Goal: Task Accomplishment & Management: Use online tool/utility

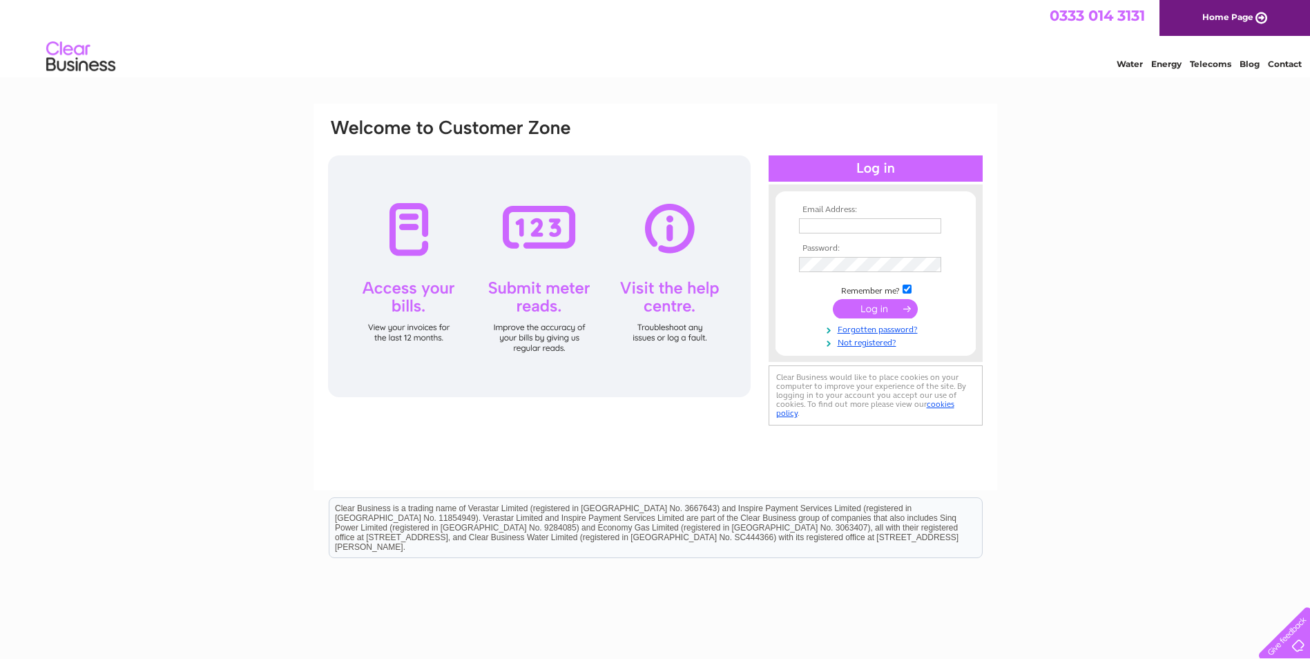
type input "[EMAIL_ADDRESS][DOMAIN_NAME]"
click at [878, 304] on input "submit" at bounding box center [875, 308] width 85 height 19
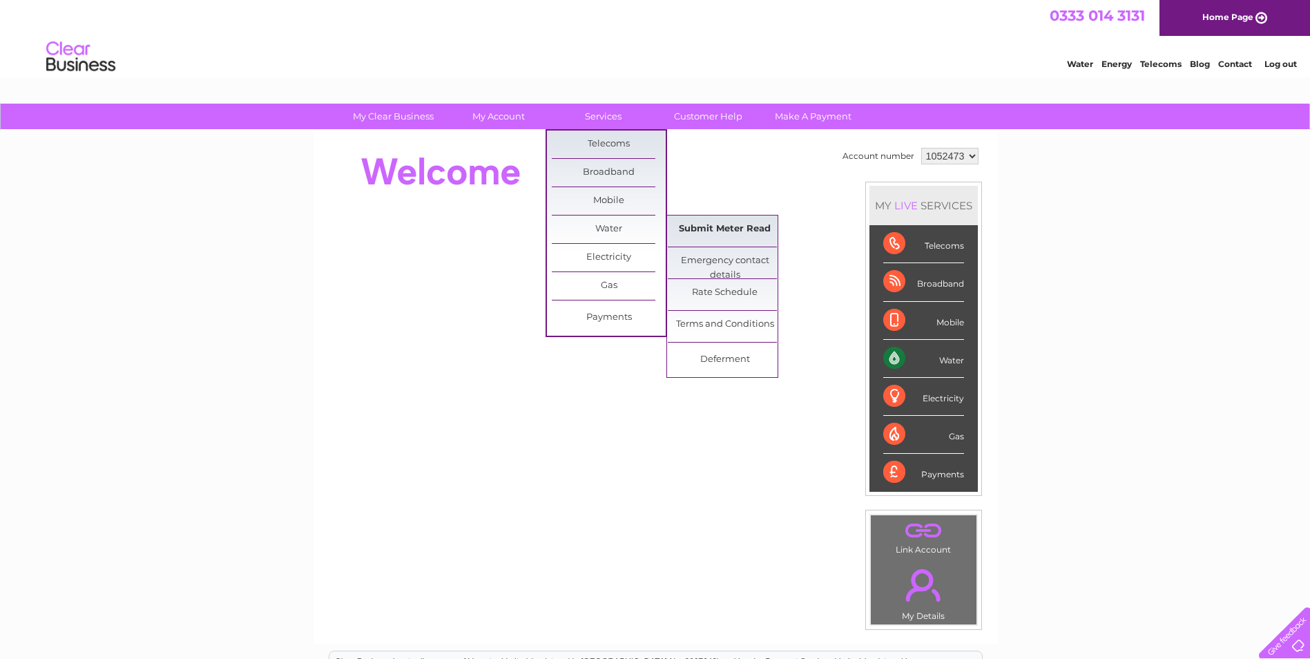
click at [736, 224] on link "Submit Meter Read" at bounding box center [725, 229] width 114 height 28
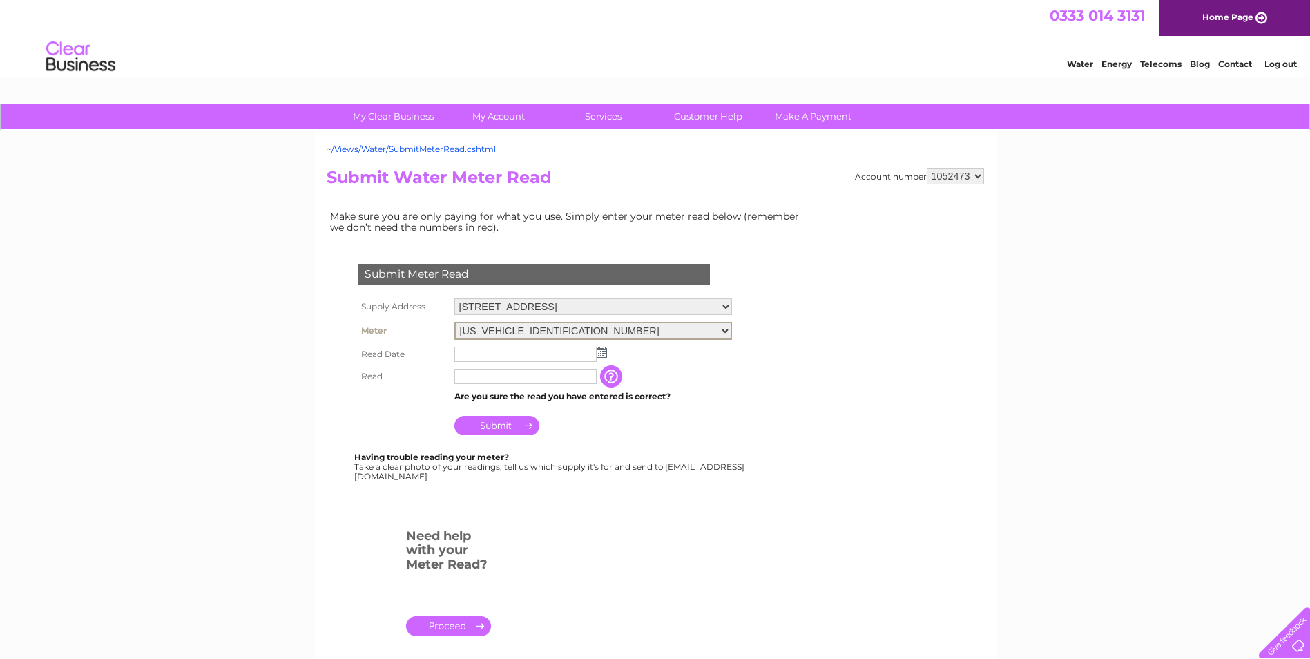
click at [732, 331] on select "06ELSTER06A260523" at bounding box center [593, 331] width 278 height 18
click at [454, 322] on select "06ELSTER06A260523" at bounding box center [593, 331] width 278 height 18
click at [603, 353] on img at bounding box center [601, 352] width 10 height 11
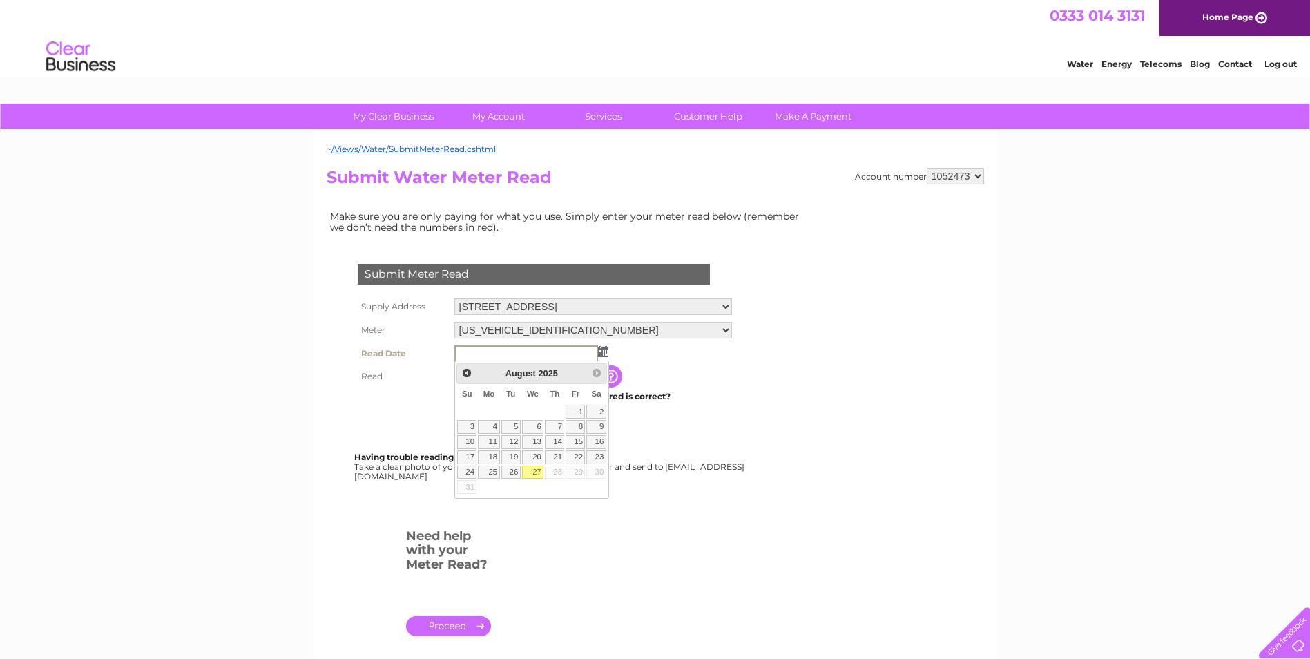
click at [534, 473] on link "27" at bounding box center [533, 472] width 22 height 14
type input "2025/08/27"
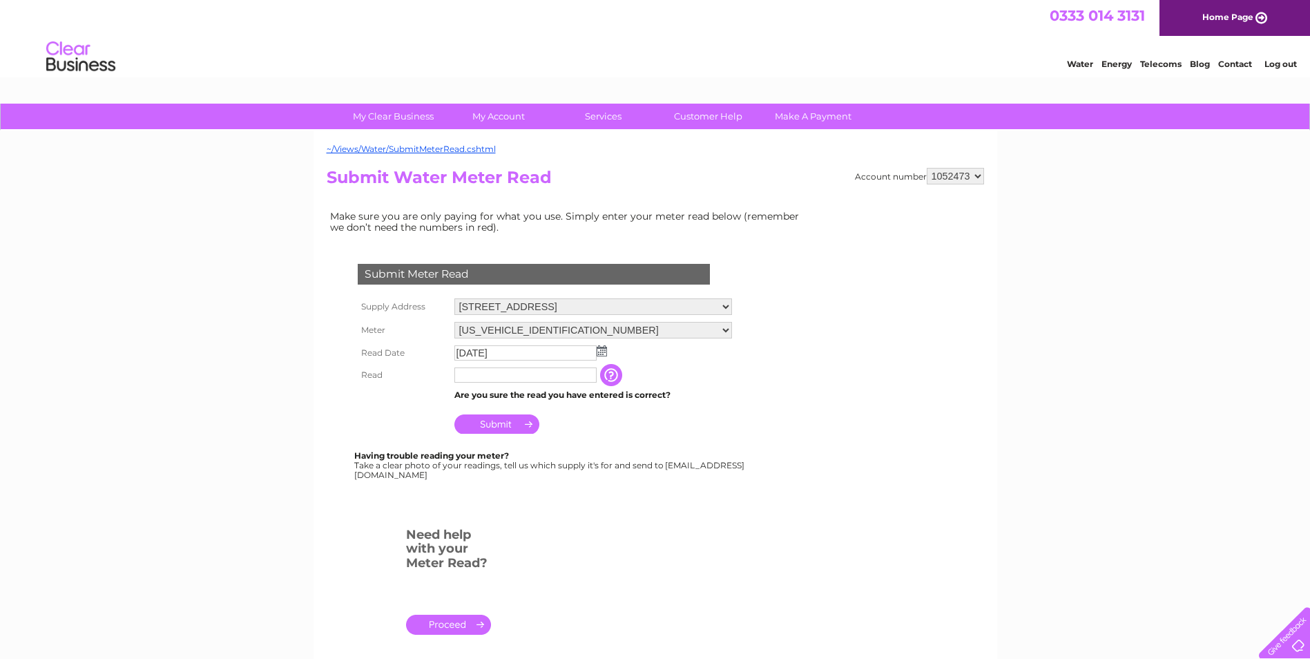
click at [497, 377] on input "text" at bounding box center [525, 374] width 142 height 15
click at [507, 427] on input "Submit" at bounding box center [496, 423] width 85 height 19
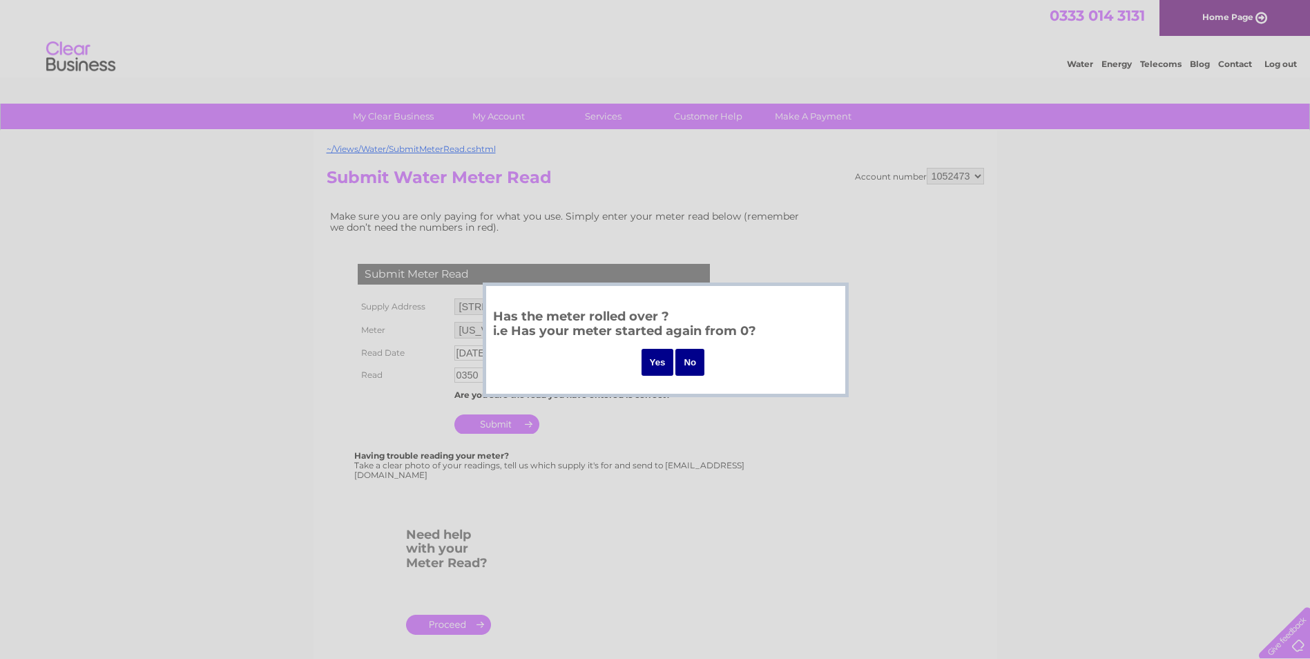
click at [607, 436] on div at bounding box center [655, 329] width 1310 height 659
click at [692, 368] on input "No" at bounding box center [689, 362] width 29 height 27
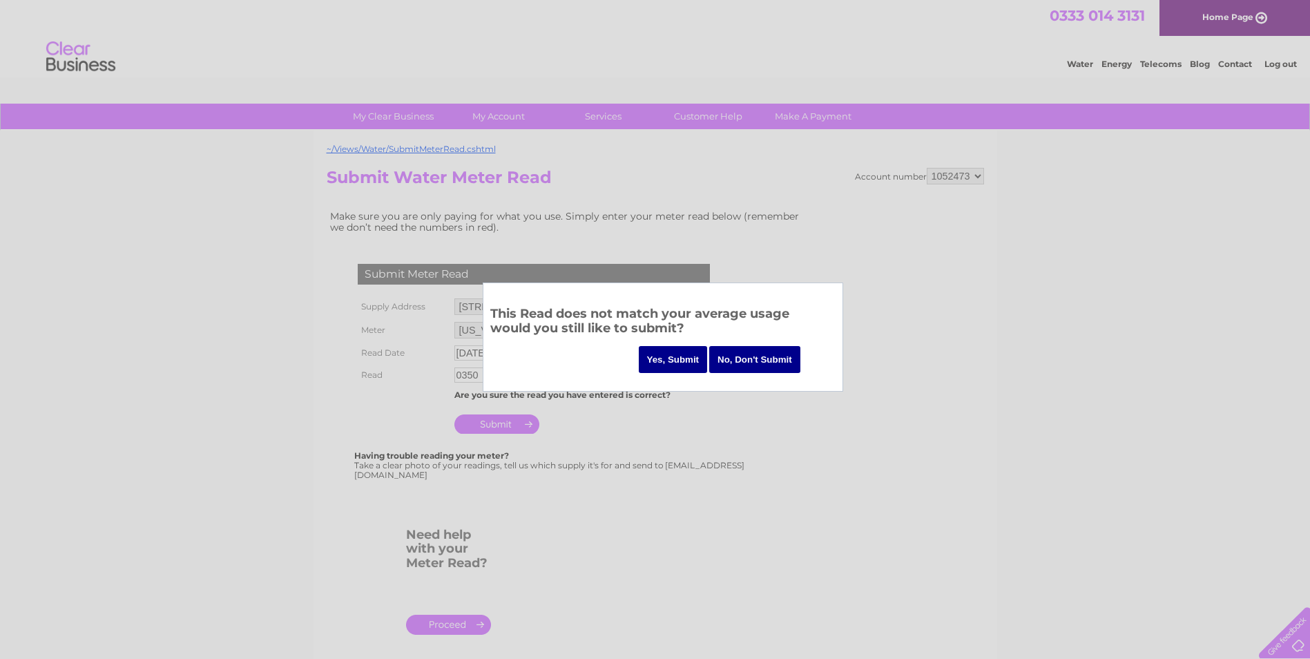
click at [770, 346] on input "No, Don't Submit" at bounding box center [754, 359] width 91 height 27
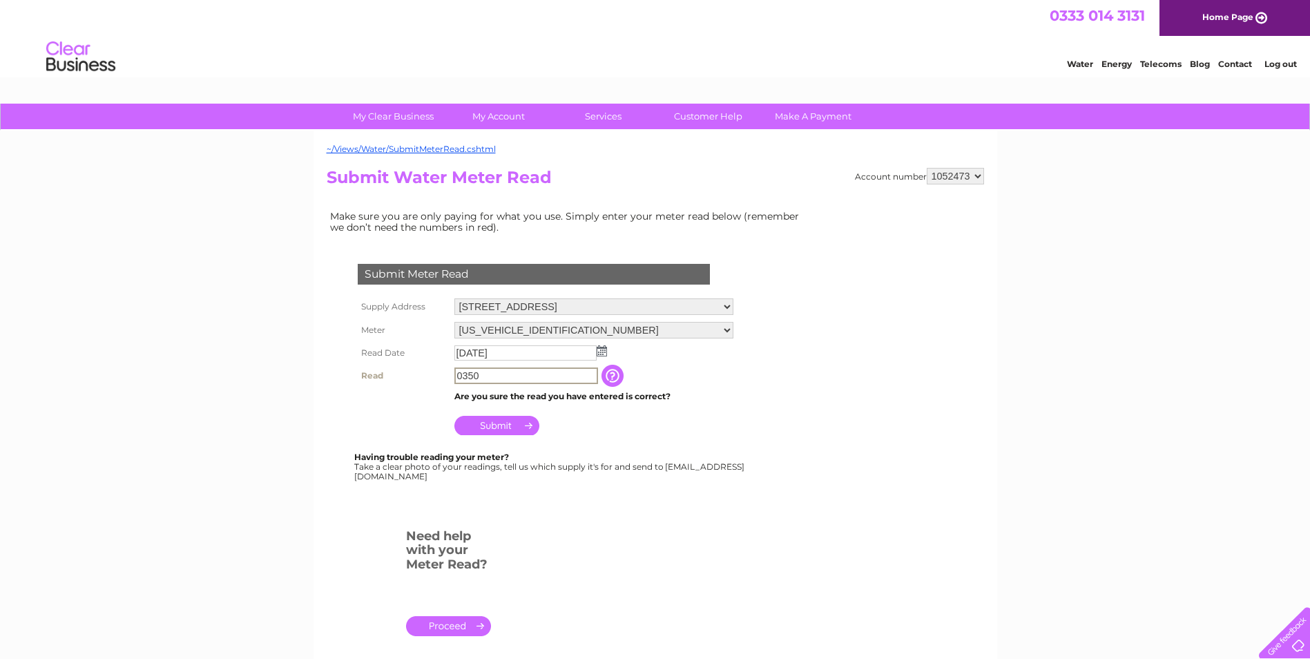
click at [480, 375] on input "0350" at bounding box center [526, 375] width 144 height 17
type input "0353"
click at [516, 422] on input "Submit" at bounding box center [496, 423] width 85 height 19
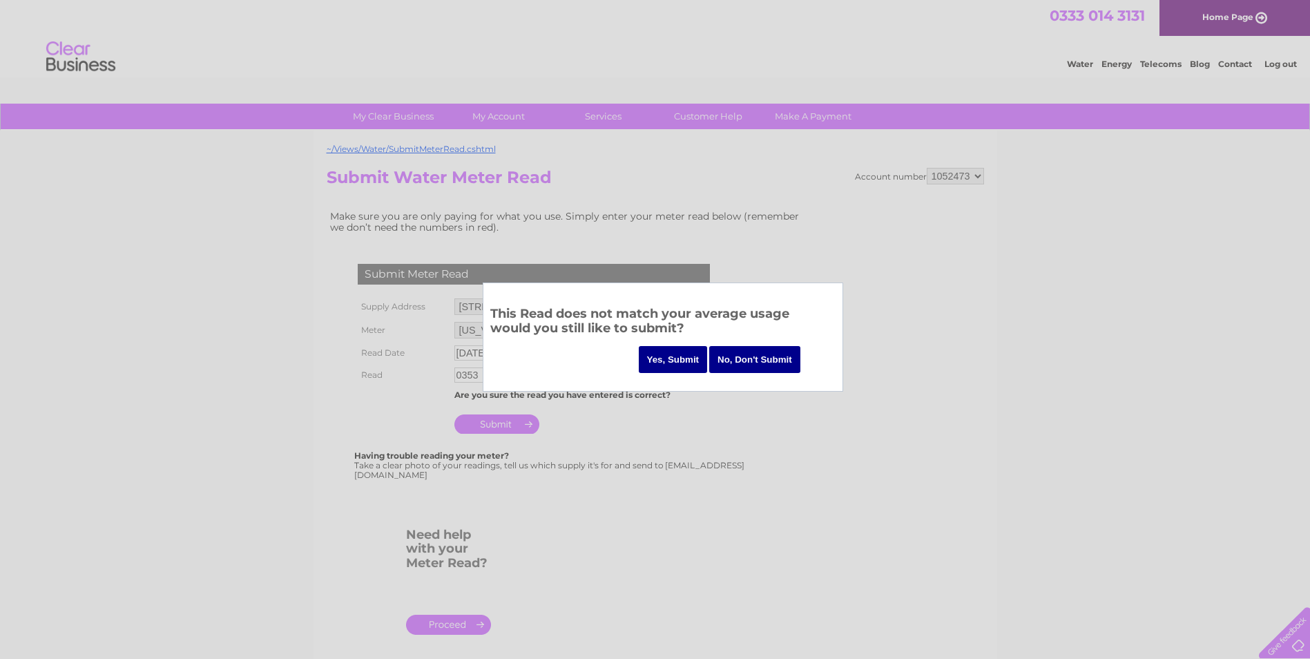
click at [665, 355] on input "Yes, Submit" at bounding box center [673, 359] width 69 height 27
